Goal: Find specific page/section

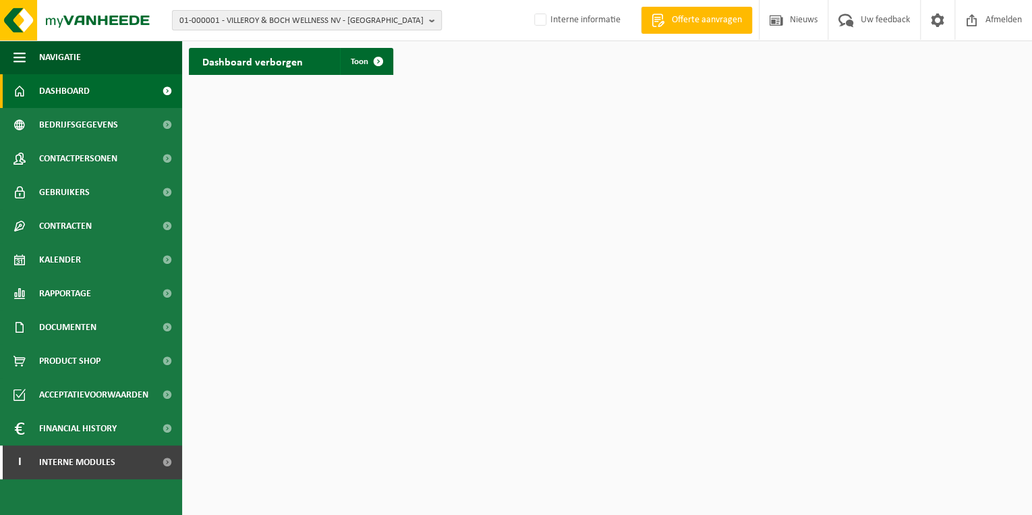
click at [245, 24] on span "01-000001 - VILLEROY & BOCH WELLNESS NV - [GEOGRAPHIC_DATA]" at bounding box center [301, 21] width 244 height 20
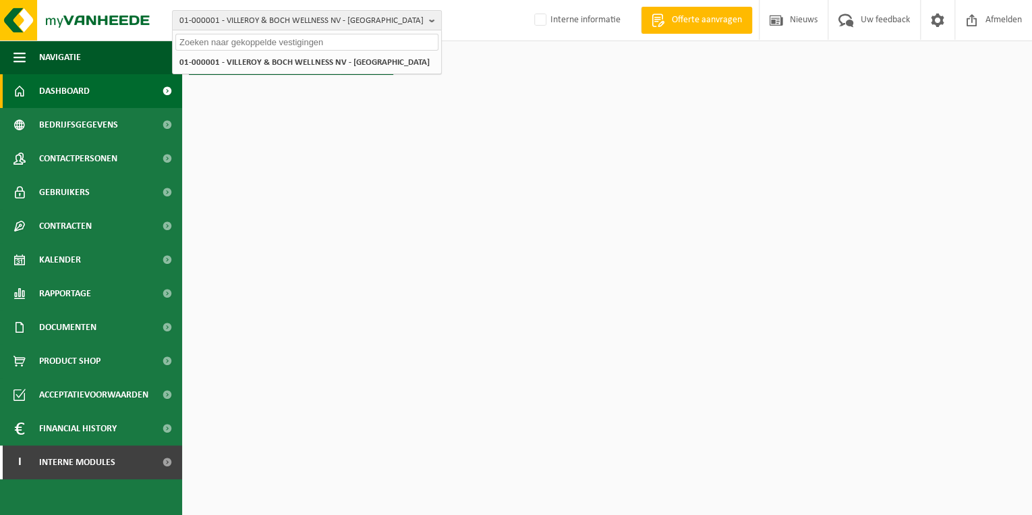
paste input "10-742940"
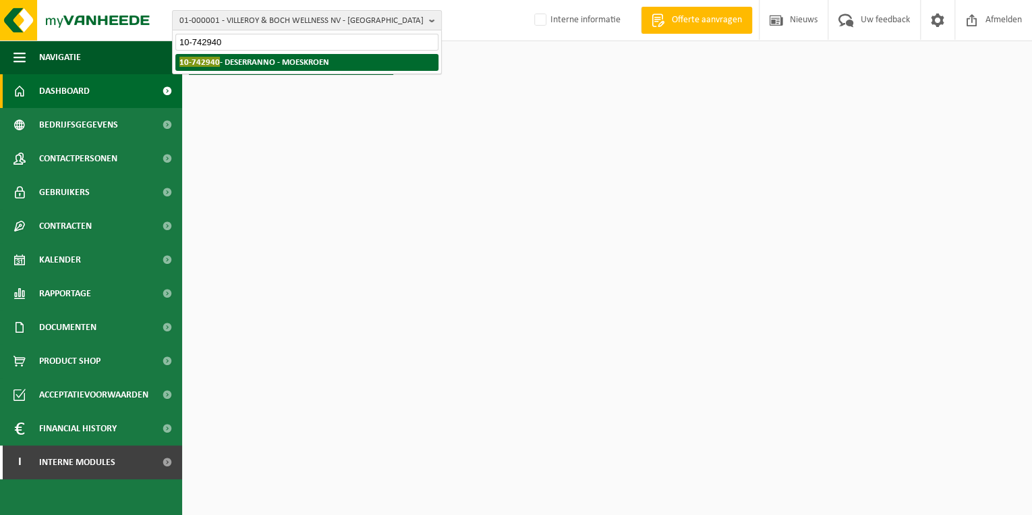
type input "10-742940"
click at [243, 65] on strong "10-742940 - DESERRANNO - MOESKROEN" at bounding box center [254, 62] width 150 height 10
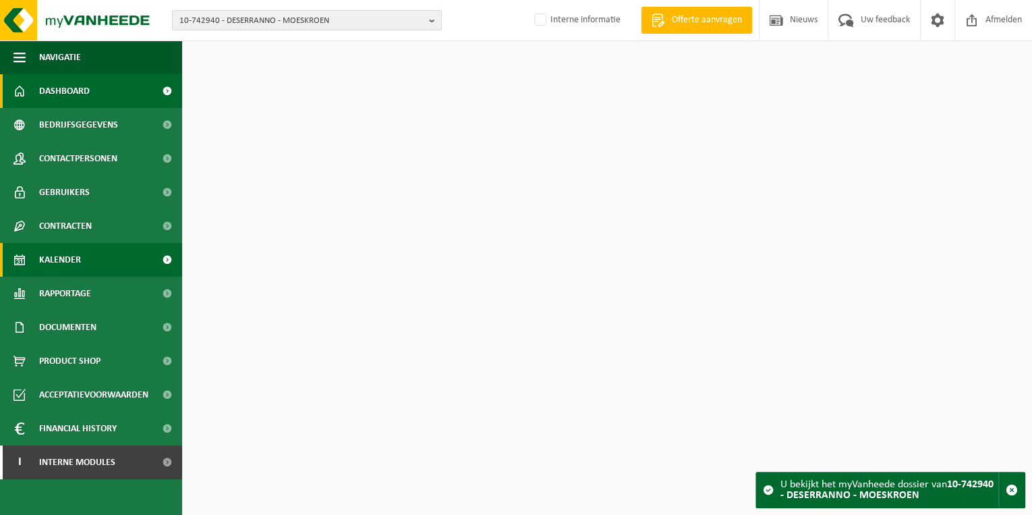
click at [94, 251] on link "Kalender" at bounding box center [91, 260] width 182 height 34
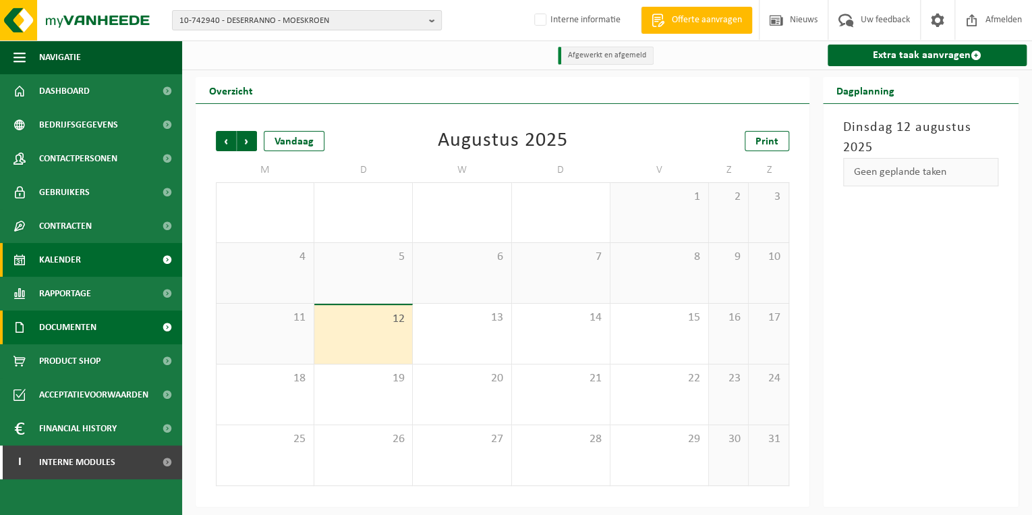
click at [92, 320] on span "Documenten" at bounding box center [67, 327] width 57 height 34
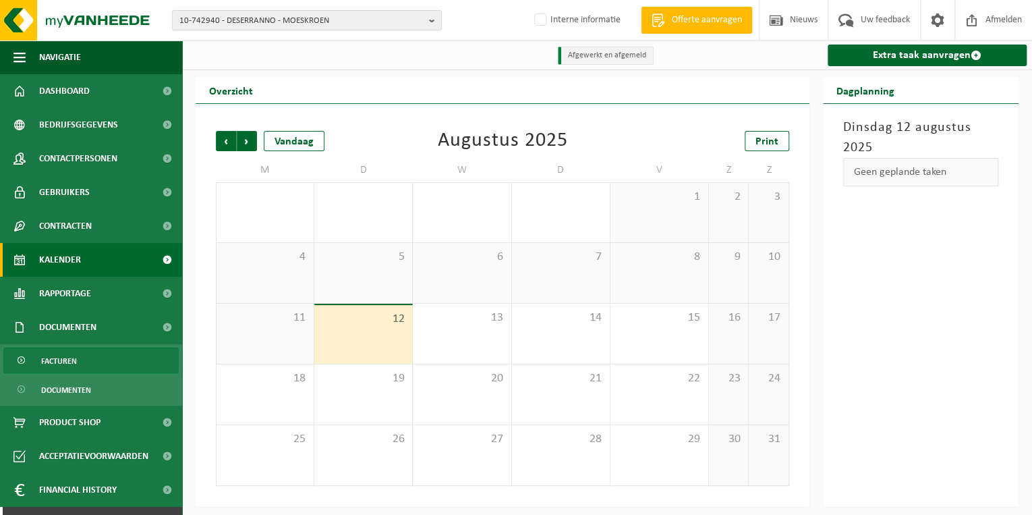
click at [99, 359] on link "Facturen" at bounding box center [90, 360] width 175 height 26
